Goal: Task Accomplishment & Management: Use online tool/utility

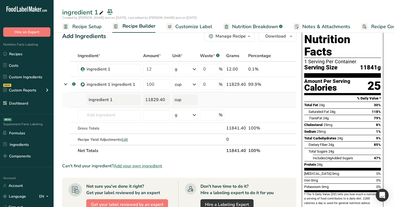
drag, startPoint x: 144, startPoint y: 101, endPoint x: 167, endPoint y: 100, distance: 23.3
click at [167, 100] on div "11829.40" at bounding box center [156, 99] width 27 height 11
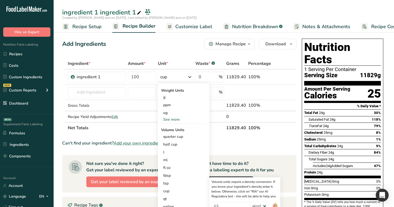
select select "29"
click at [170, 51] on div "Add Ingredients Manage Recipe Delete Recipe Duplicate Recipe Scale Recipe Save …" at bounding box center [180, 182] width 237 height 293
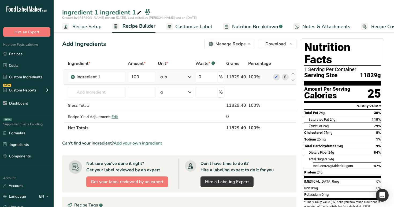
drag, startPoint x: 225, startPoint y: 78, endPoint x: 249, endPoint y: 78, distance: 23.8
click at [249, 78] on tr "ingredient 1 100 cup Weight Units g ppm ug See more Volume Units quarter cup Vo…" at bounding box center [179, 76] width 234 height 15
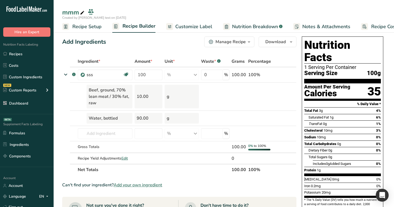
scroll to position [0, 18]
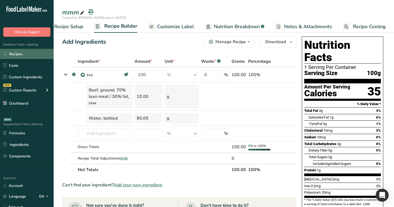
click at [22, 55] on link "Recipes" at bounding box center [27, 54] width 54 height 10
